Goal: Find specific page/section: Locate a particular part of the current website

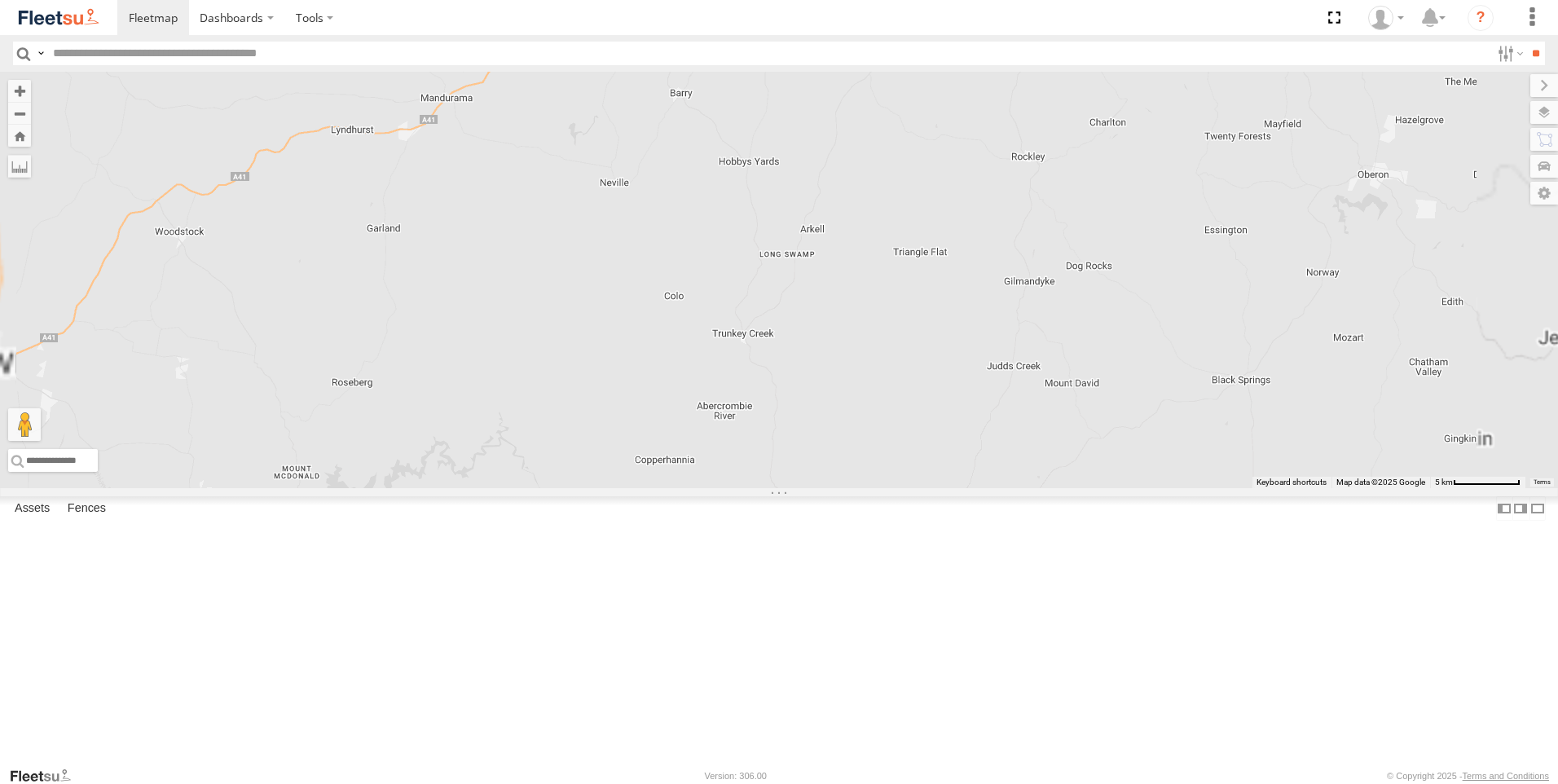
drag, startPoint x: 658, startPoint y: 419, endPoint x: 635, endPoint y: 664, distance: 246.1
click at [635, 488] on div "Brookvale (T10 - [PERSON_NAME]) Rural (T08 - [PERSON_NAME]) Blacktown #1 (T09 -…" at bounding box center [779, 279] width 1558 height 417
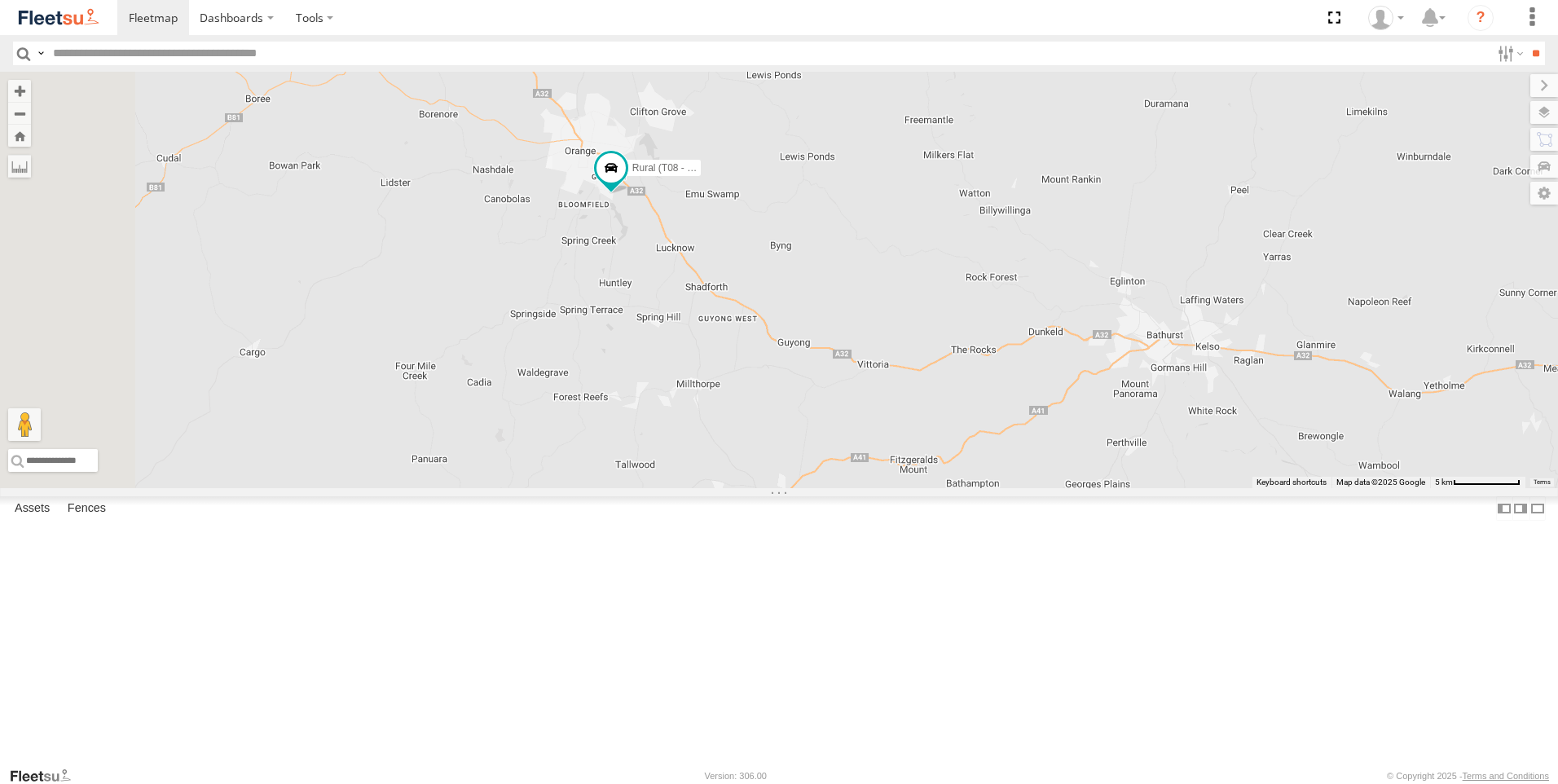
drag, startPoint x: 774, startPoint y: 301, endPoint x: 953, endPoint y: 579, distance: 330.6
click at [953, 488] on div "Rural (T08 - [PERSON_NAME])" at bounding box center [779, 279] width 1558 height 417
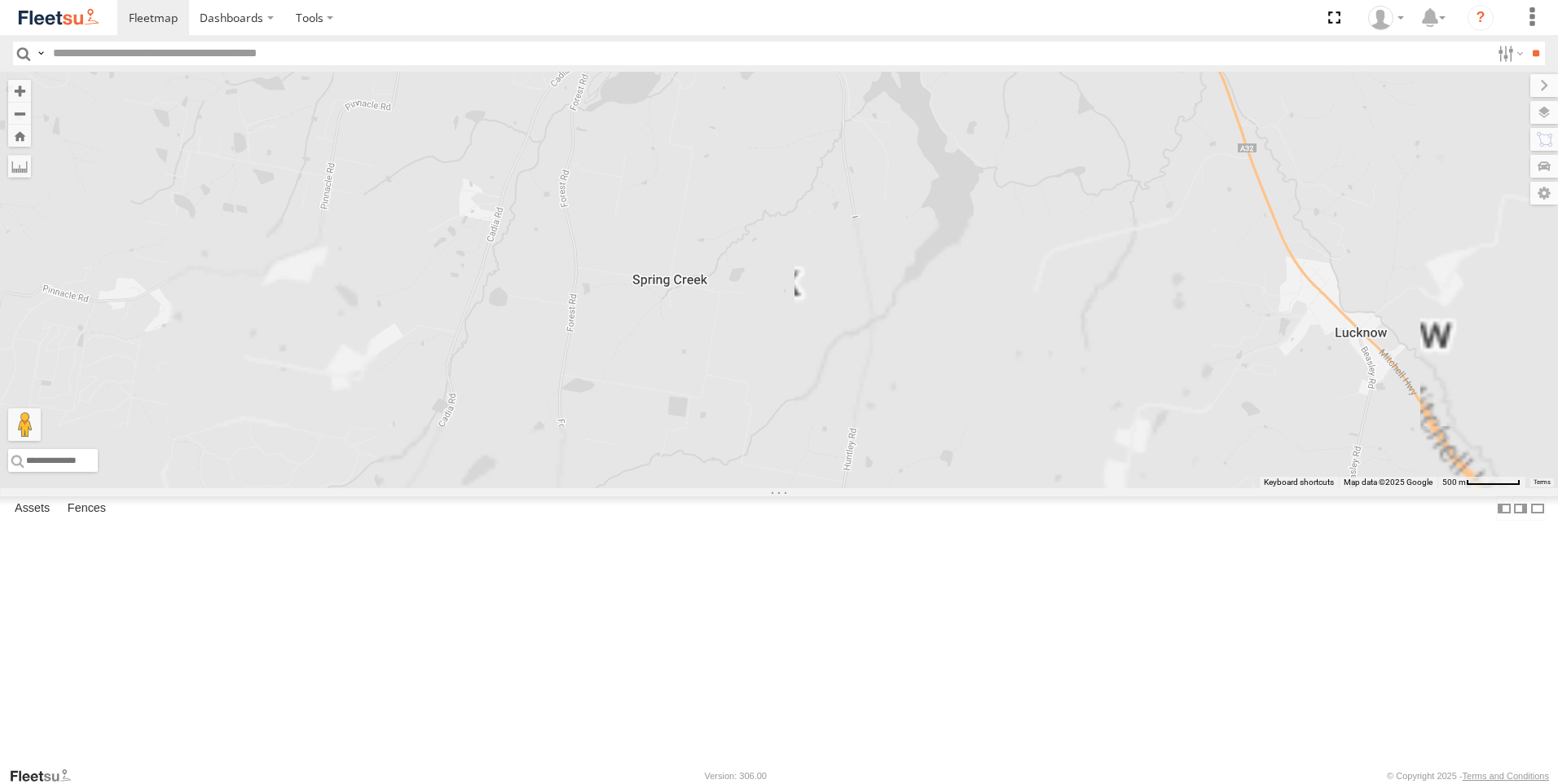
drag, startPoint x: 691, startPoint y: 343, endPoint x: 598, endPoint y: 524, distance: 203.5
click at [600, 488] on div "Rural (T08 - [PERSON_NAME])" at bounding box center [779, 279] width 1558 height 417
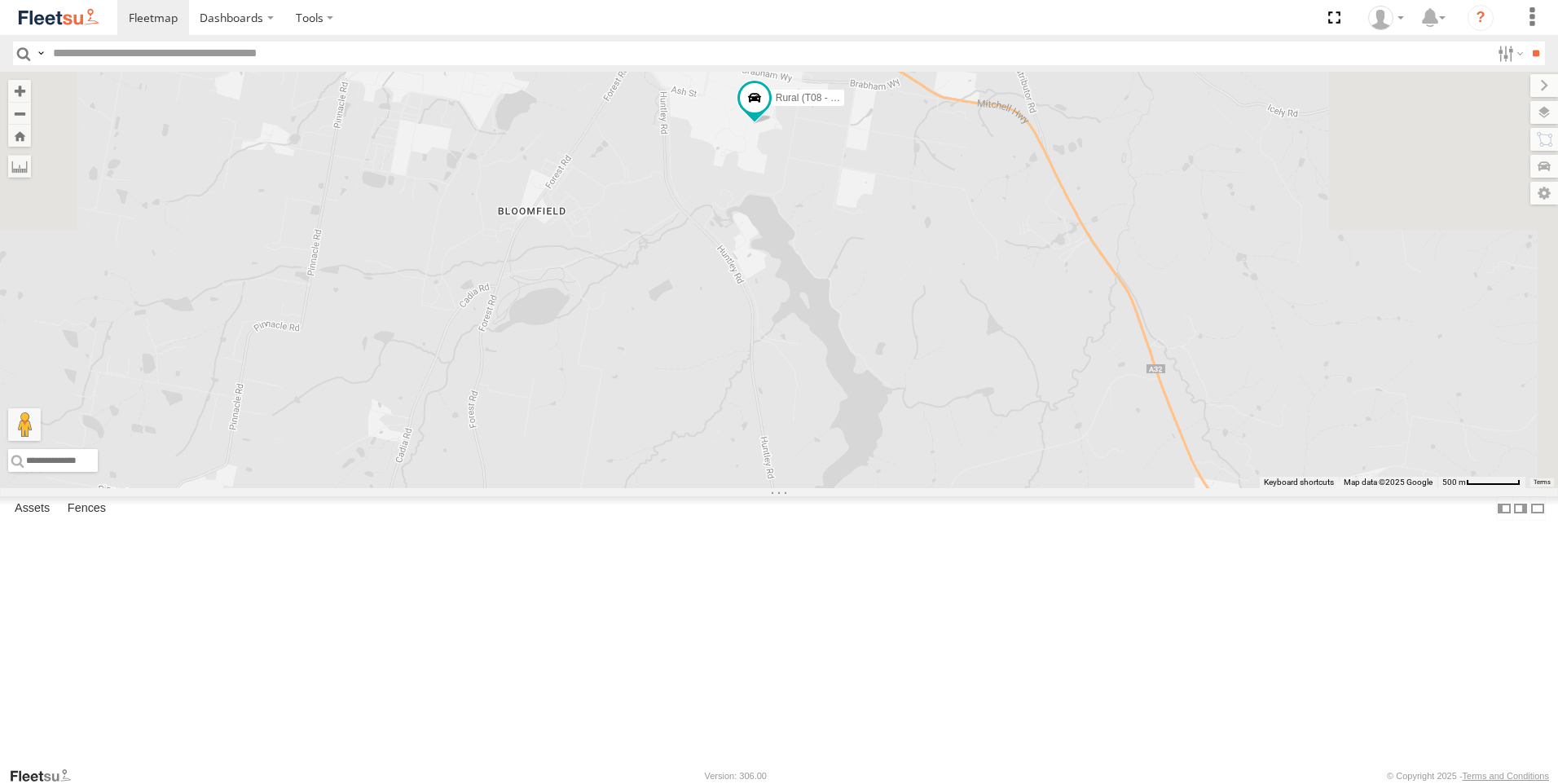
drag, startPoint x: 947, startPoint y: 351, endPoint x: 893, endPoint y: 490, distance: 149.1
click at [893, 488] on div "Rural (T08 - [PERSON_NAME])" at bounding box center [779, 279] width 1558 height 417
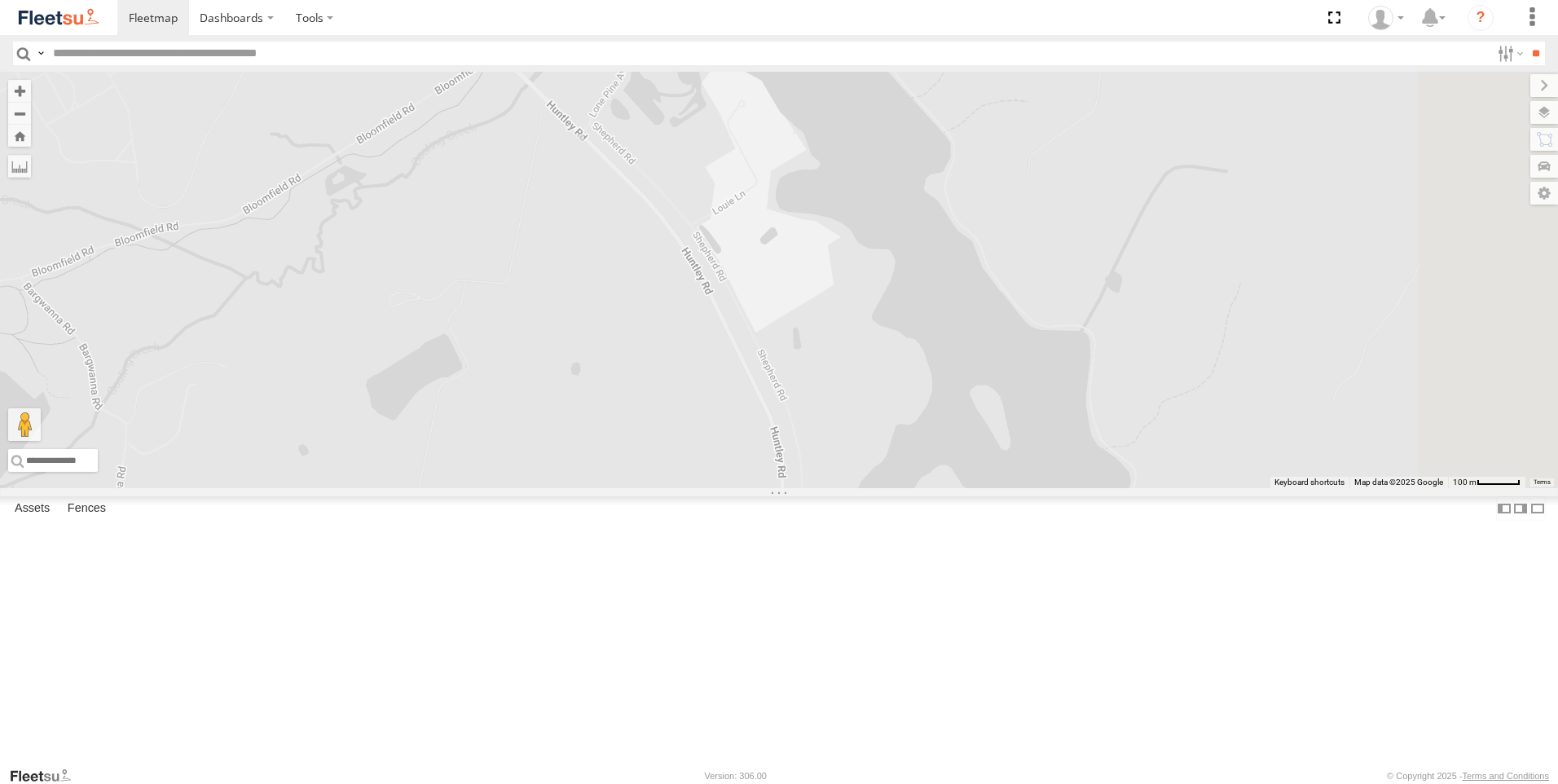
drag, startPoint x: 1001, startPoint y: 267, endPoint x: 809, endPoint y: 578, distance: 365.5
click at [809, 488] on div "Rural (T08 - [PERSON_NAME])" at bounding box center [779, 279] width 1558 height 417
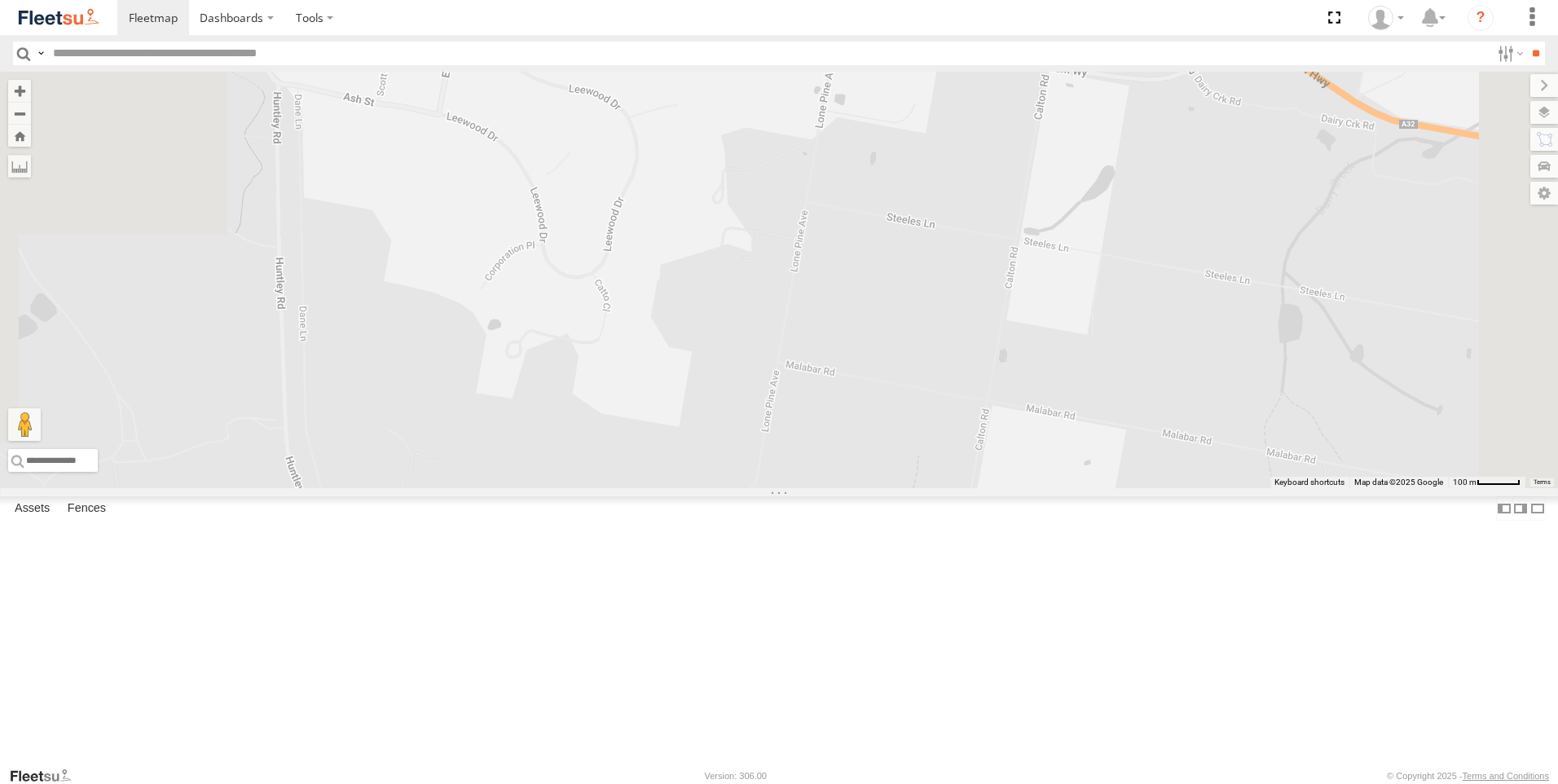
drag, startPoint x: 1033, startPoint y: 392, endPoint x: 1146, endPoint y: 463, distance: 133.5
click at [1146, 463] on div at bounding box center [779, 279] width 1558 height 417
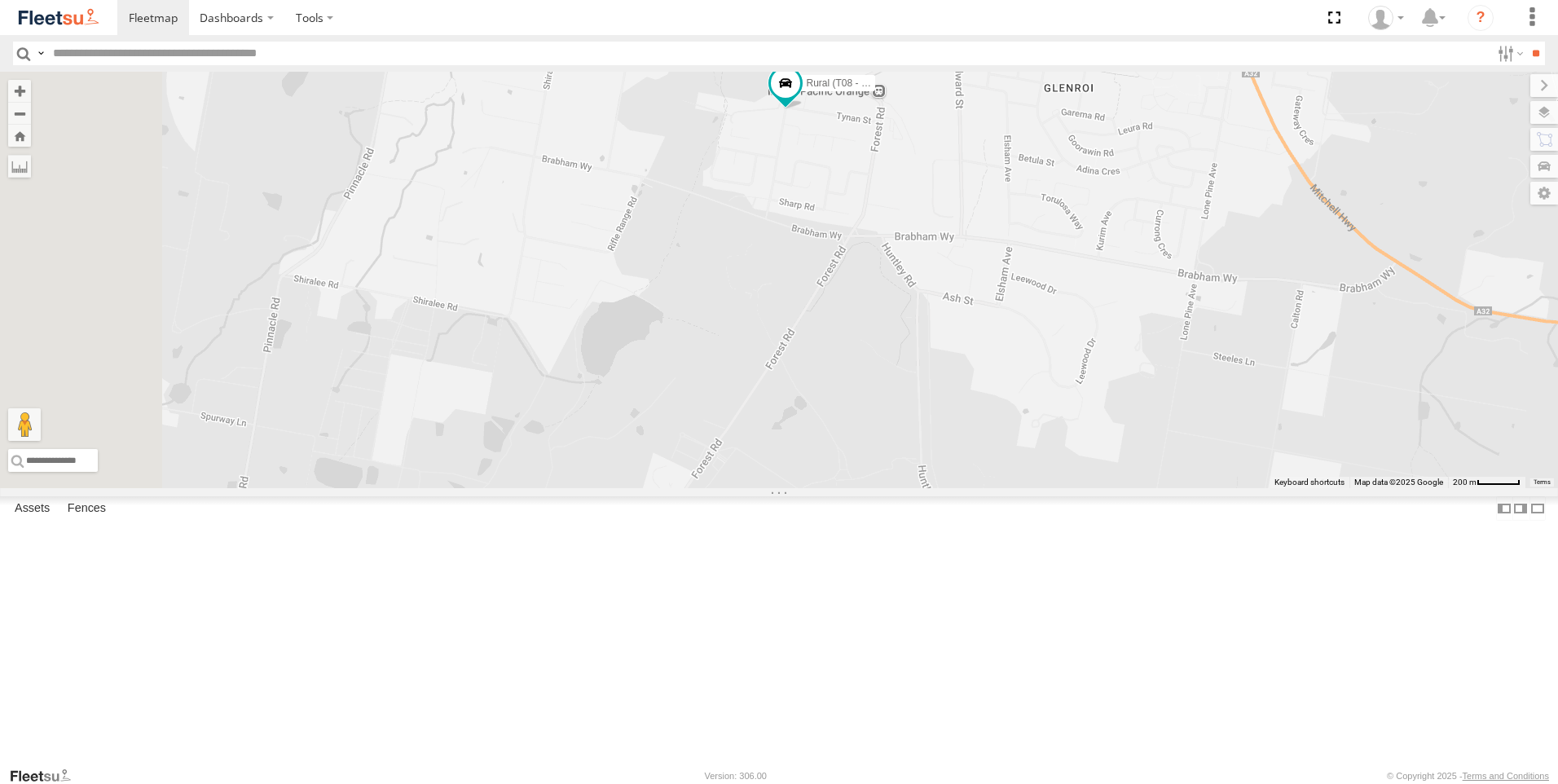
drag, startPoint x: 639, startPoint y: 426, endPoint x: 947, endPoint y: 512, distance: 319.8
click at [947, 488] on div "Rural (T08 - [PERSON_NAME])" at bounding box center [779, 279] width 1558 height 417
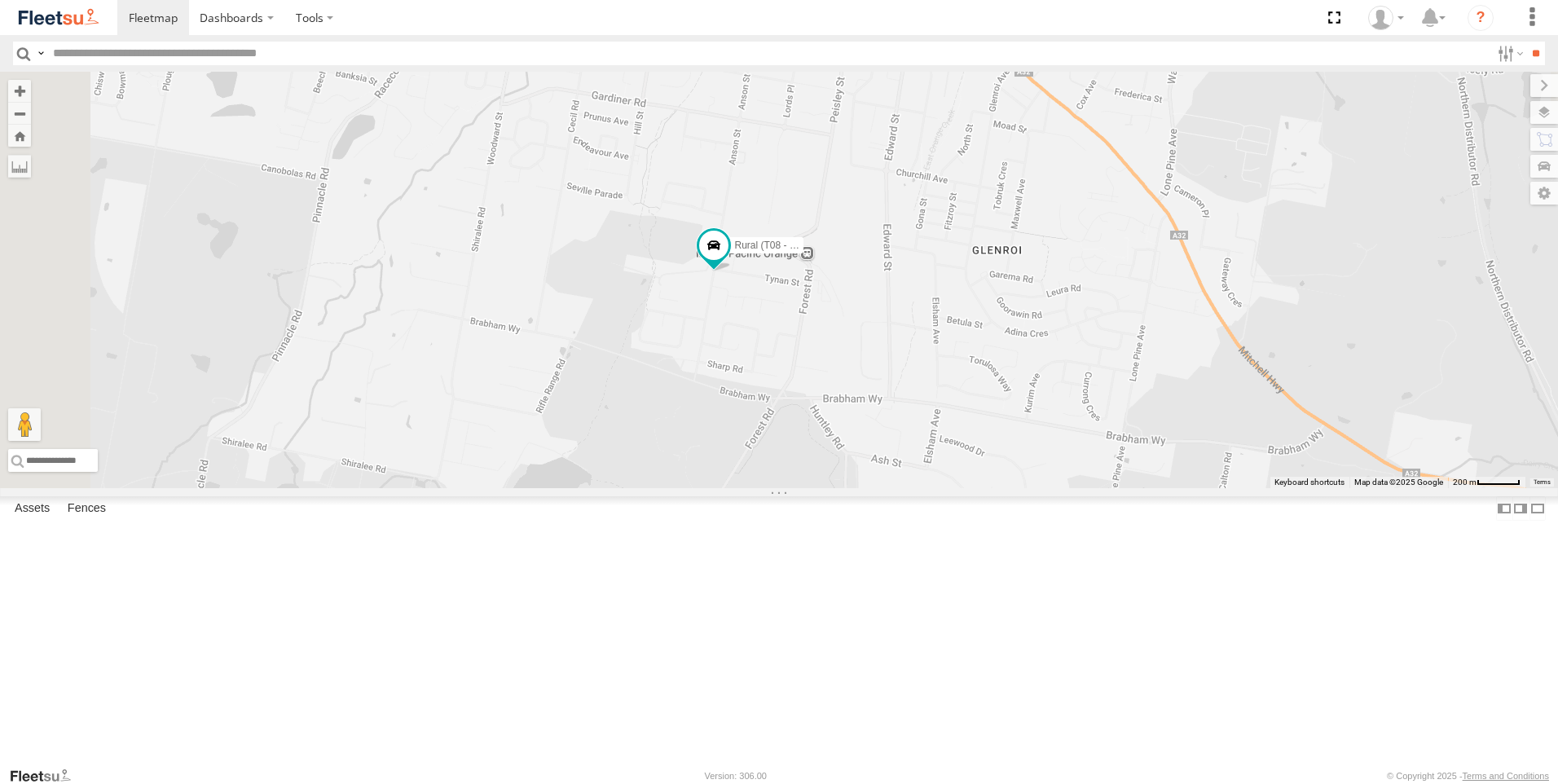
drag, startPoint x: 960, startPoint y: 354, endPoint x: 889, endPoint y: 518, distance: 178.7
click at [889, 488] on div "Rural (T08 - [PERSON_NAME])" at bounding box center [779, 279] width 1558 height 417
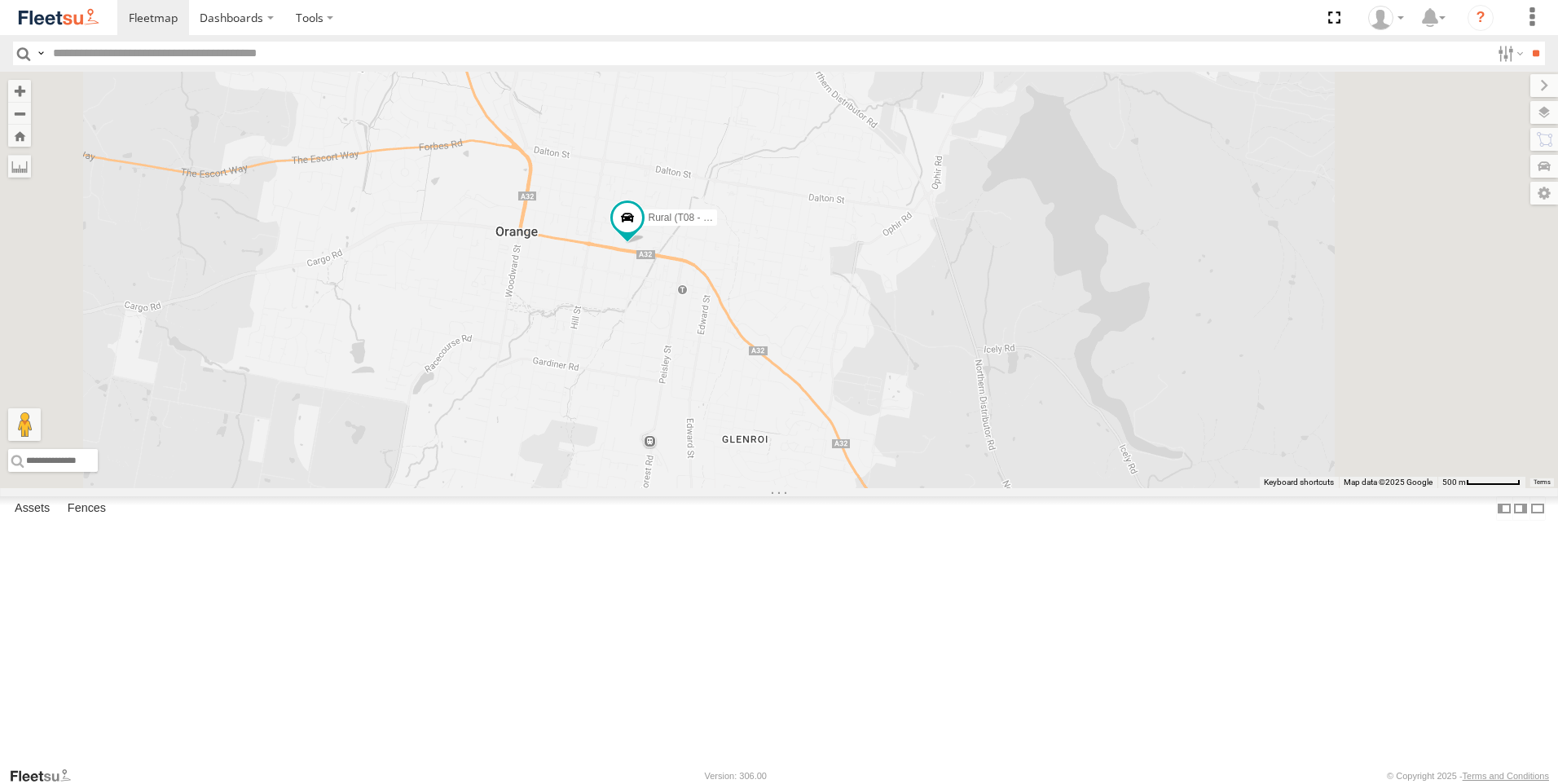
drag, startPoint x: 895, startPoint y: 233, endPoint x: 771, endPoint y: 591, distance: 378.9
click at [759, 488] on div "Rural (T08 - [PERSON_NAME])" at bounding box center [779, 279] width 1558 height 417
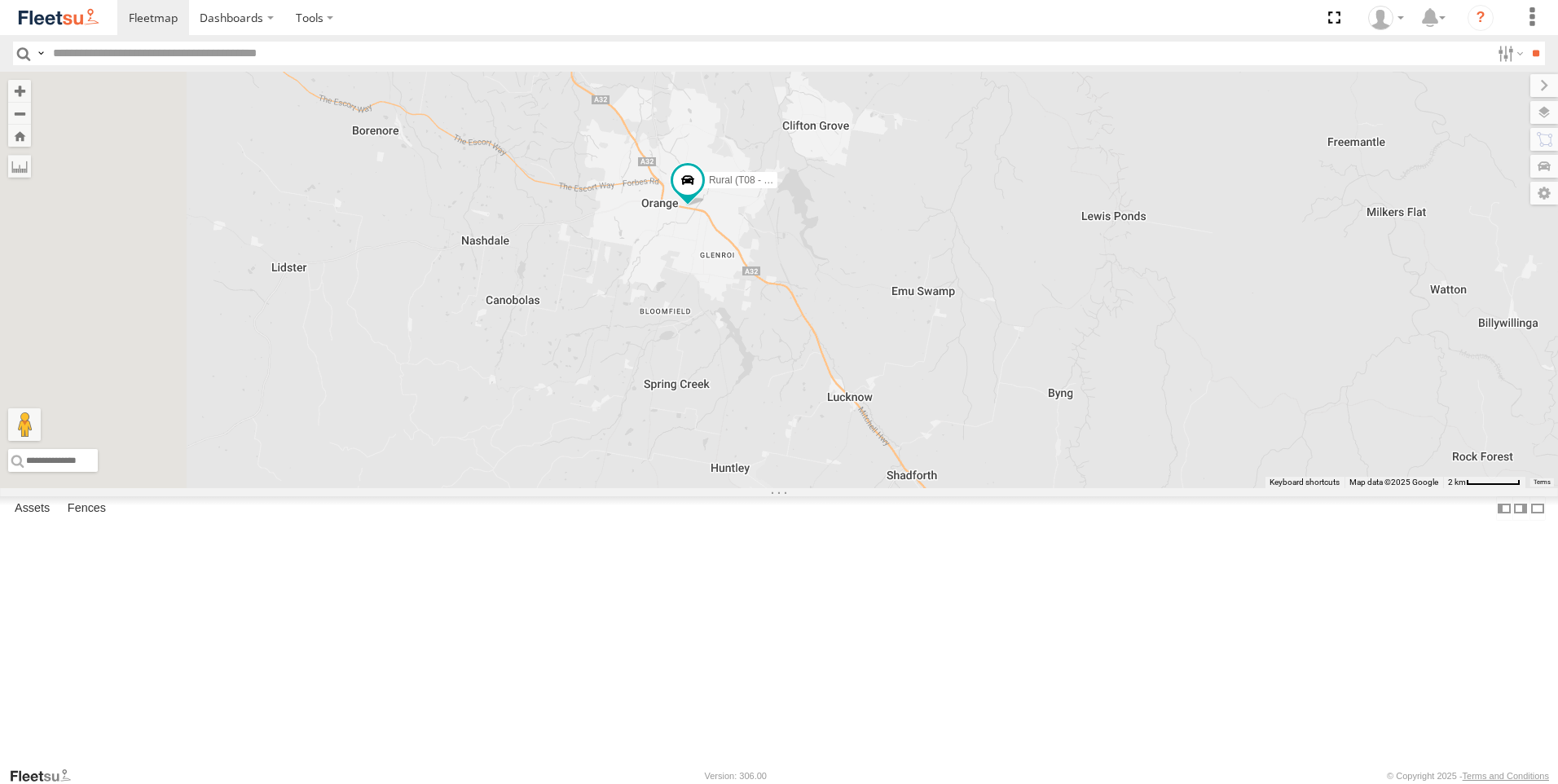
drag, startPoint x: 780, startPoint y: 664, endPoint x: 874, endPoint y: 532, distance: 162.0
click at [874, 488] on div "Rural (T08 - [PERSON_NAME])" at bounding box center [779, 279] width 1558 height 417
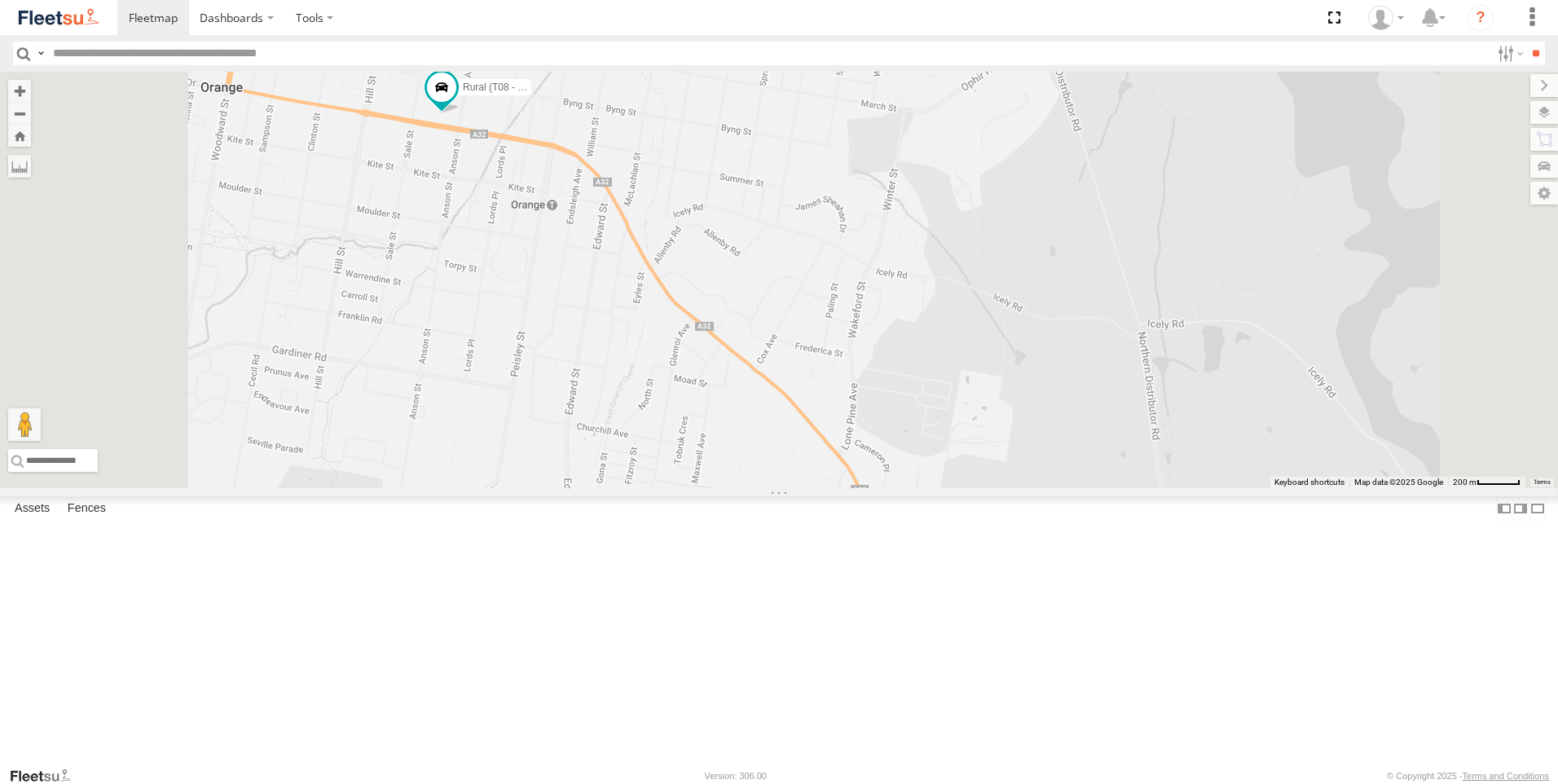
drag, startPoint x: 805, startPoint y: 364, endPoint x: 865, endPoint y: 561, distance: 205.9
click at [865, 488] on div "Rural (T08 - [PERSON_NAME])" at bounding box center [779, 279] width 1558 height 417
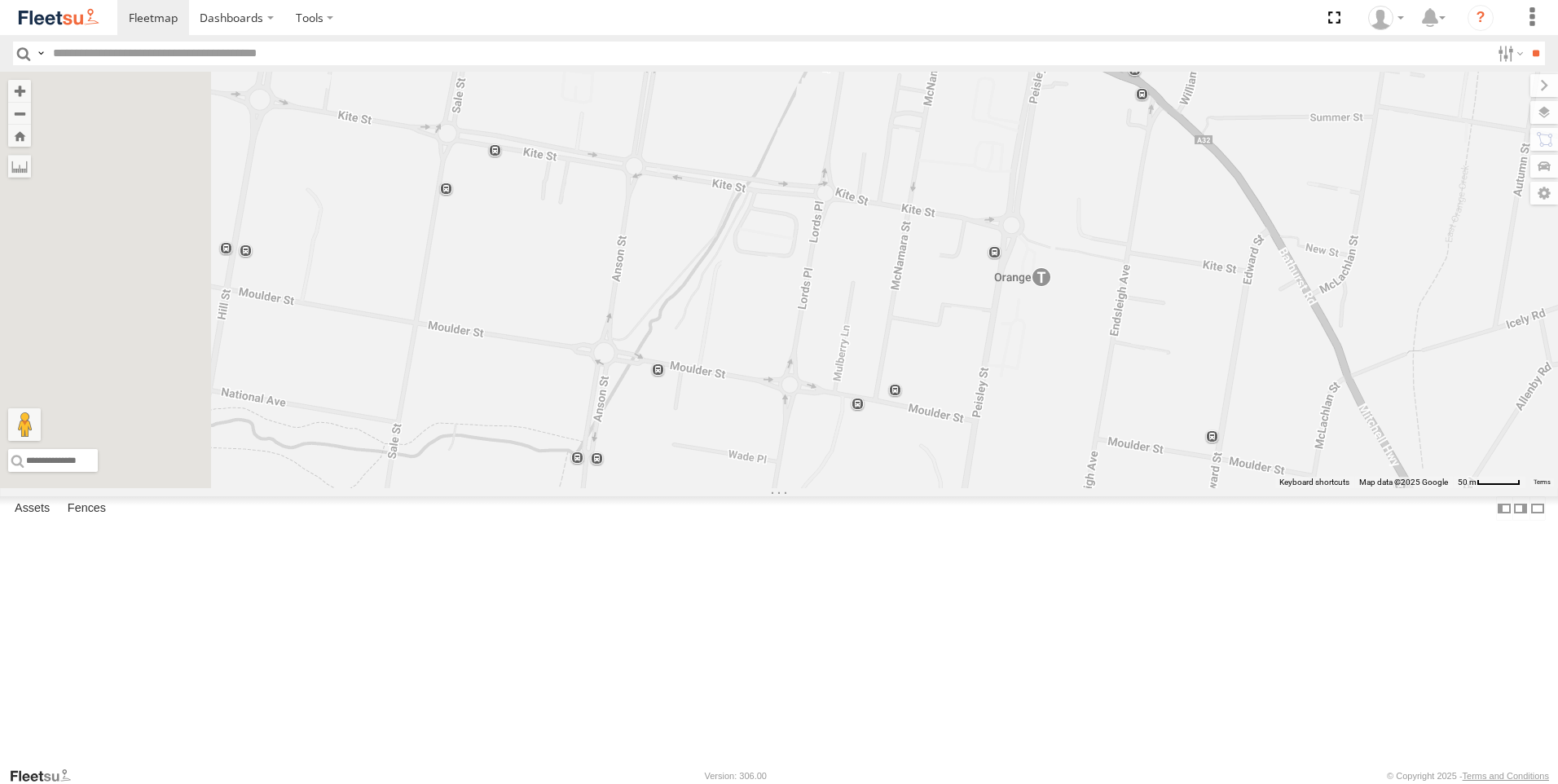
drag, startPoint x: 652, startPoint y: 320, endPoint x: 966, endPoint y: 819, distance: 589.6
click at [966, 783] on html "Dashboards" at bounding box center [779, 392] width 1558 height 784
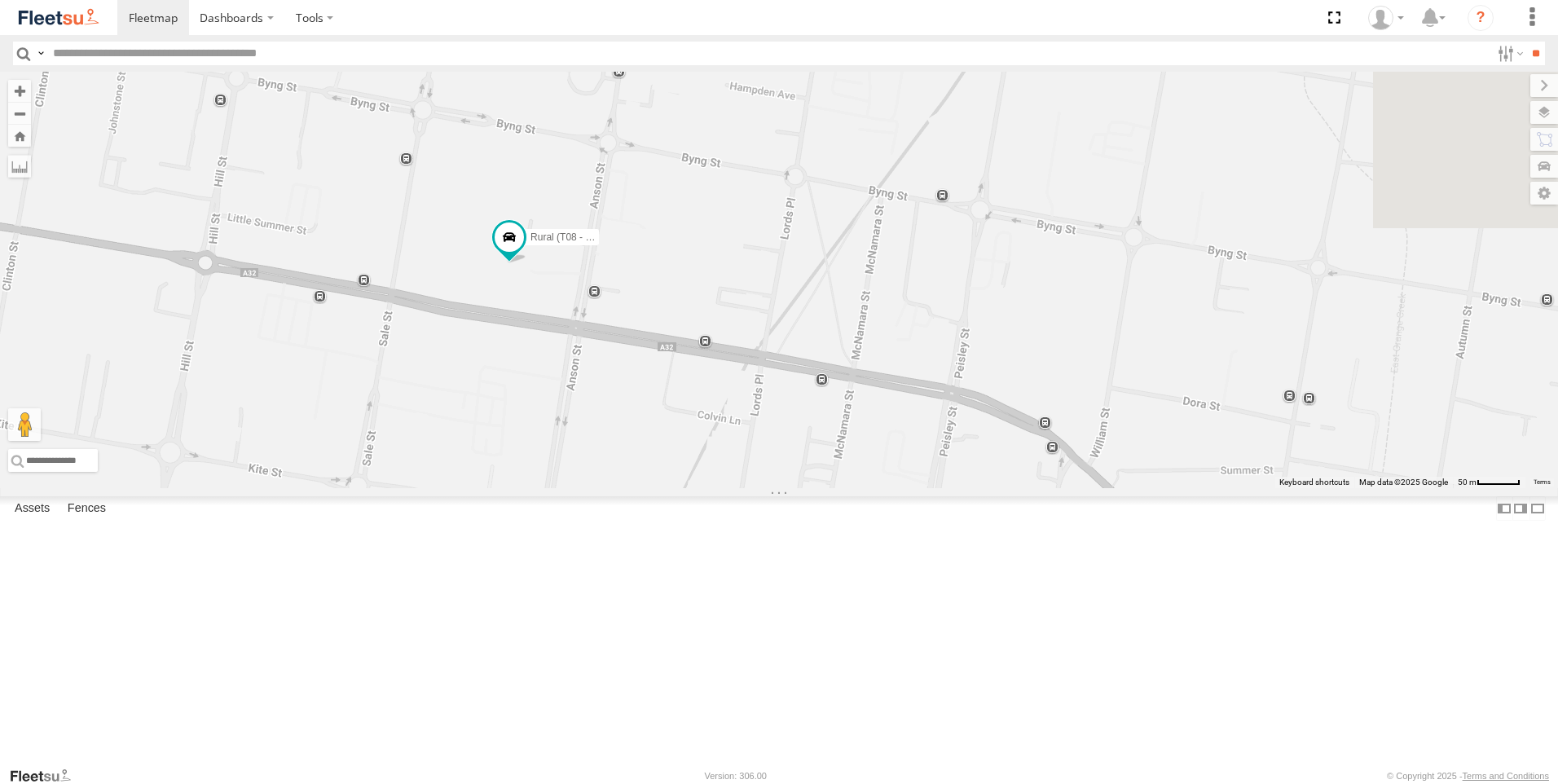
drag, startPoint x: 903, startPoint y: 428, endPoint x: 763, endPoint y: 757, distance: 357.5
click at [763, 488] on div "Rural (T08 - [PERSON_NAME])" at bounding box center [779, 279] width 1558 height 417
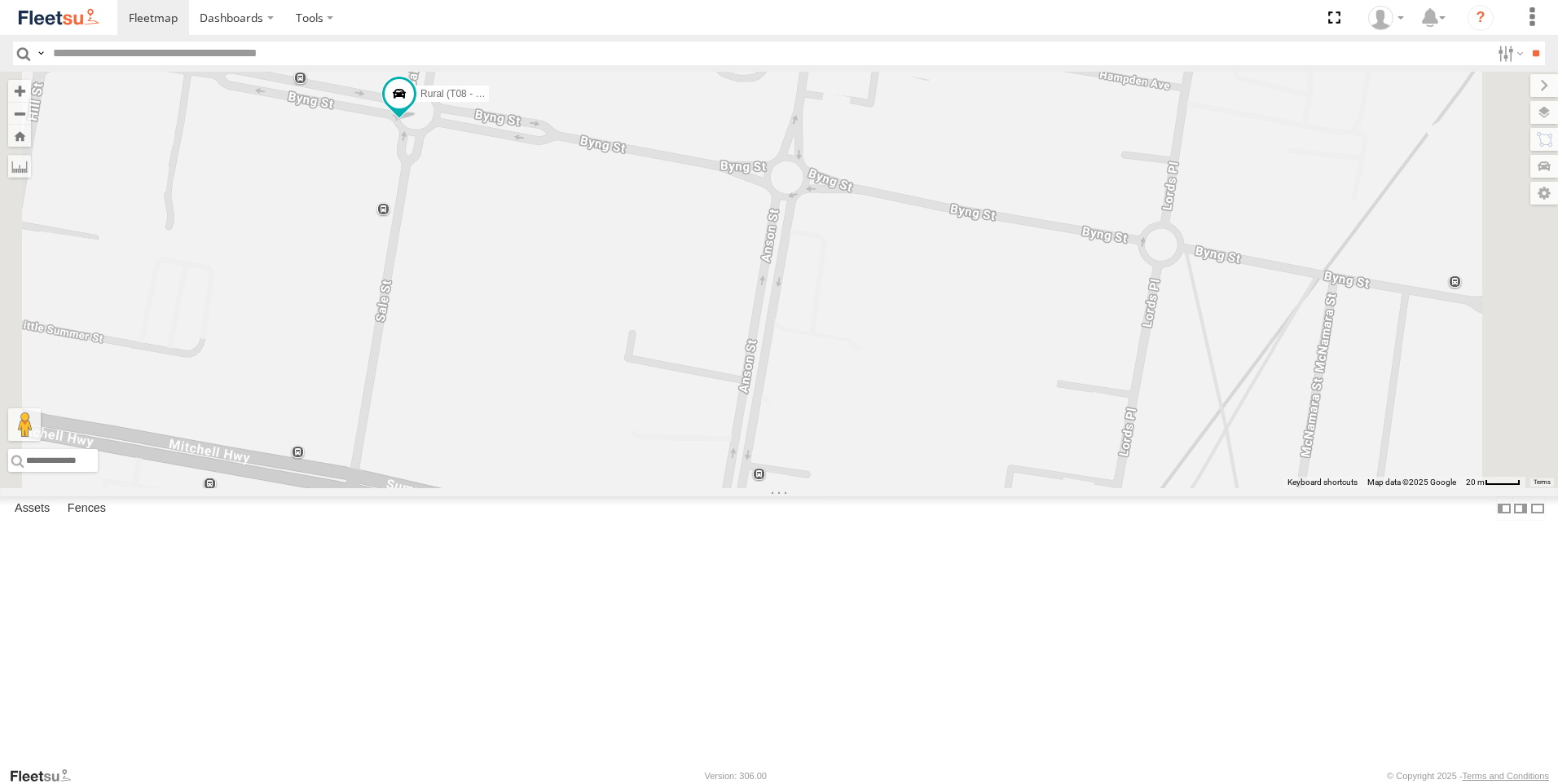
drag, startPoint x: 660, startPoint y: 310, endPoint x: 676, endPoint y: 404, distance: 95.4
click at [676, 404] on div "Rural (T08 - [PERSON_NAME])" at bounding box center [779, 279] width 1558 height 417
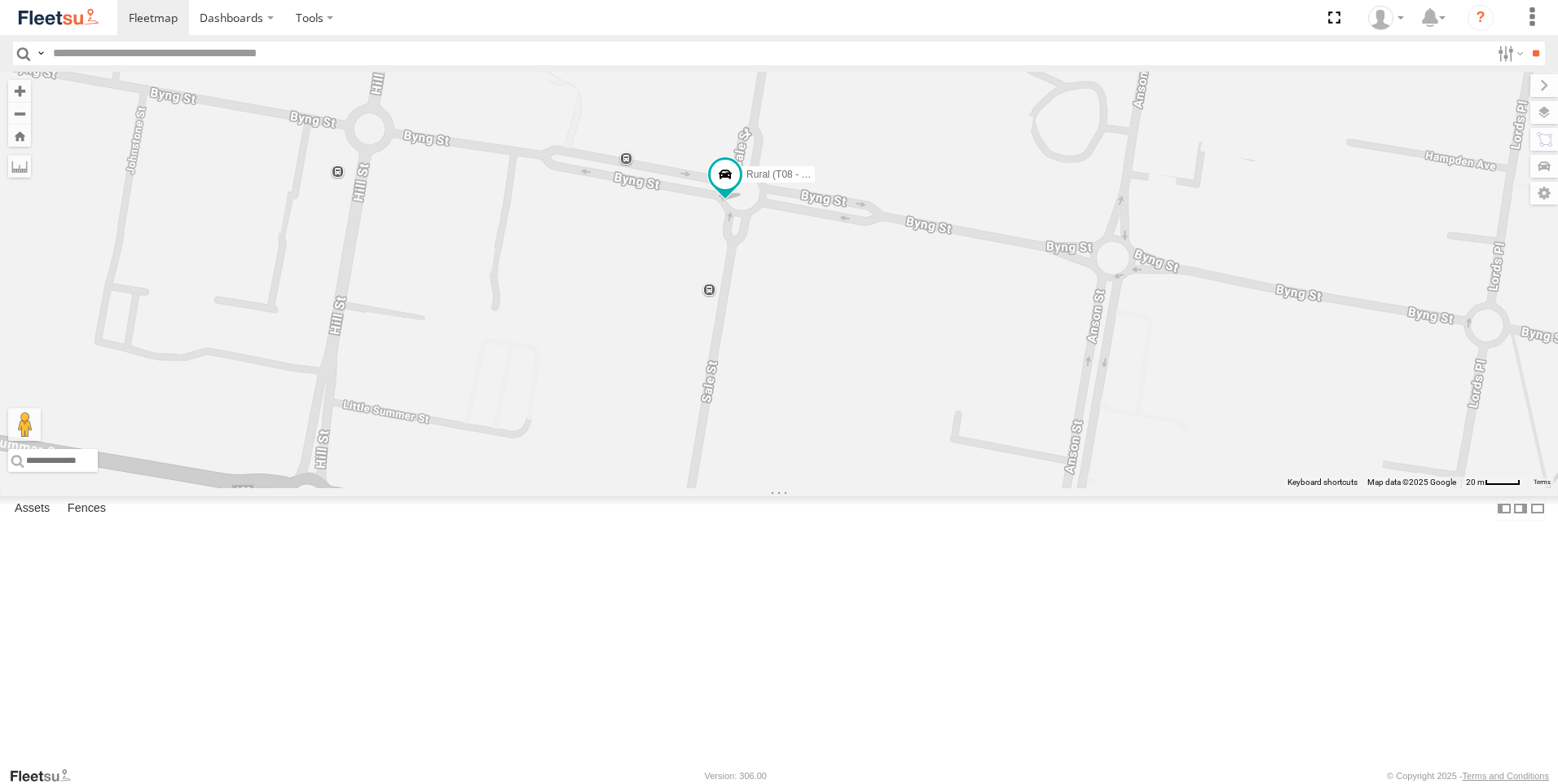
drag, startPoint x: 673, startPoint y: 374, endPoint x: 981, endPoint y: 450, distance: 317.2
click at [993, 457] on div "Rural (T08 - [PERSON_NAME])" at bounding box center [779, 279] width 1558 height 417
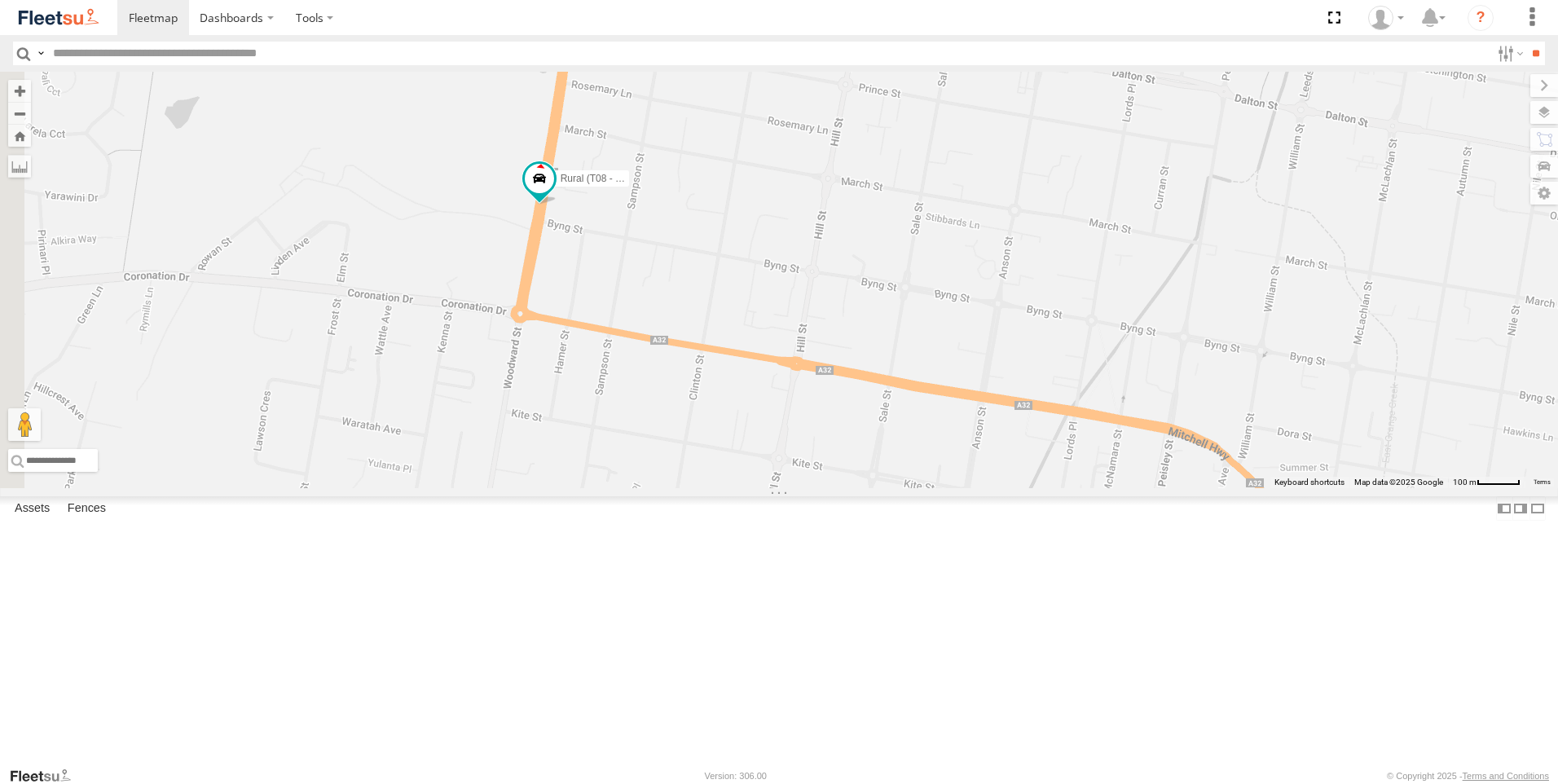
drag, startPoint x: 695, startPoint y: 275, endPoint x: 833, endPoint y: 396, distance: 183.5
click at [833, 396] on div "Rural (T08 - [PERSON_NAME])" at bounding box center [779, 279] width 1558 height 417
